Goal: Information Seeking & Learning: Learn about a topic

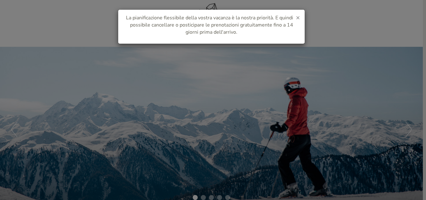
click at [297, 17] on span "×" at bounding box center [298, 17] width 4 height 9
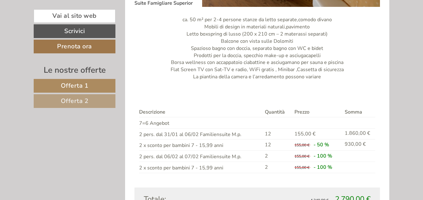
scroll to position [530, 0]
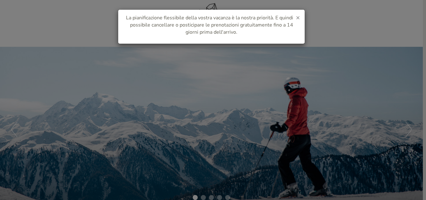
click at [298, 17] on span "×" at bounding box center [298, 17] width 4 height 9
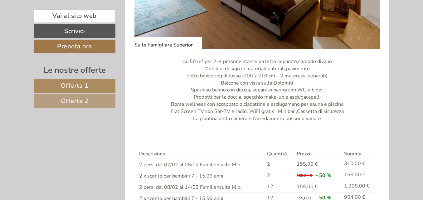
scroll to position [904, 0]
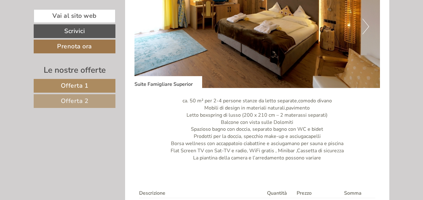
click at [71, 104] on span "Offerta 2" at bounding box center [75, 101] width 28 height 8
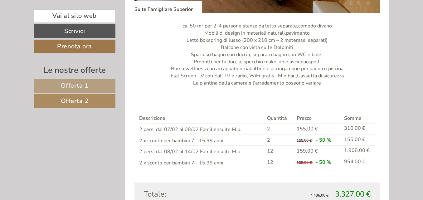
scroll to position [492, 0]
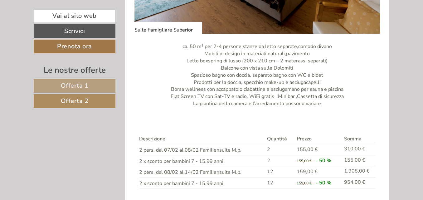
click at [76, 86] on span "Offerta 1" at bounding box center [75, 85] width 28 height 8
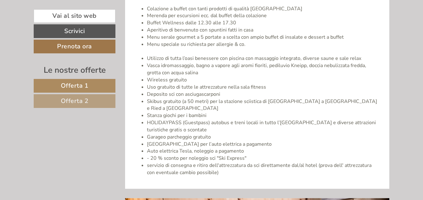
scroll to position [960, 0]
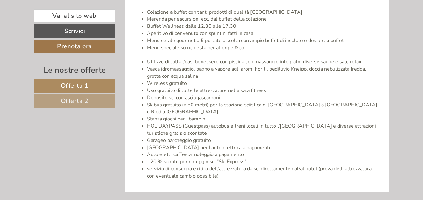
click at [94, 103] on link "Offerta 2" at bounding box center [75, 101] width 82 height 14
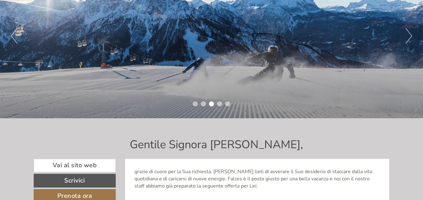
scroll to position [0, 0]
